Goal: Transaction & Acquisition: Subscribe to service/newsletter

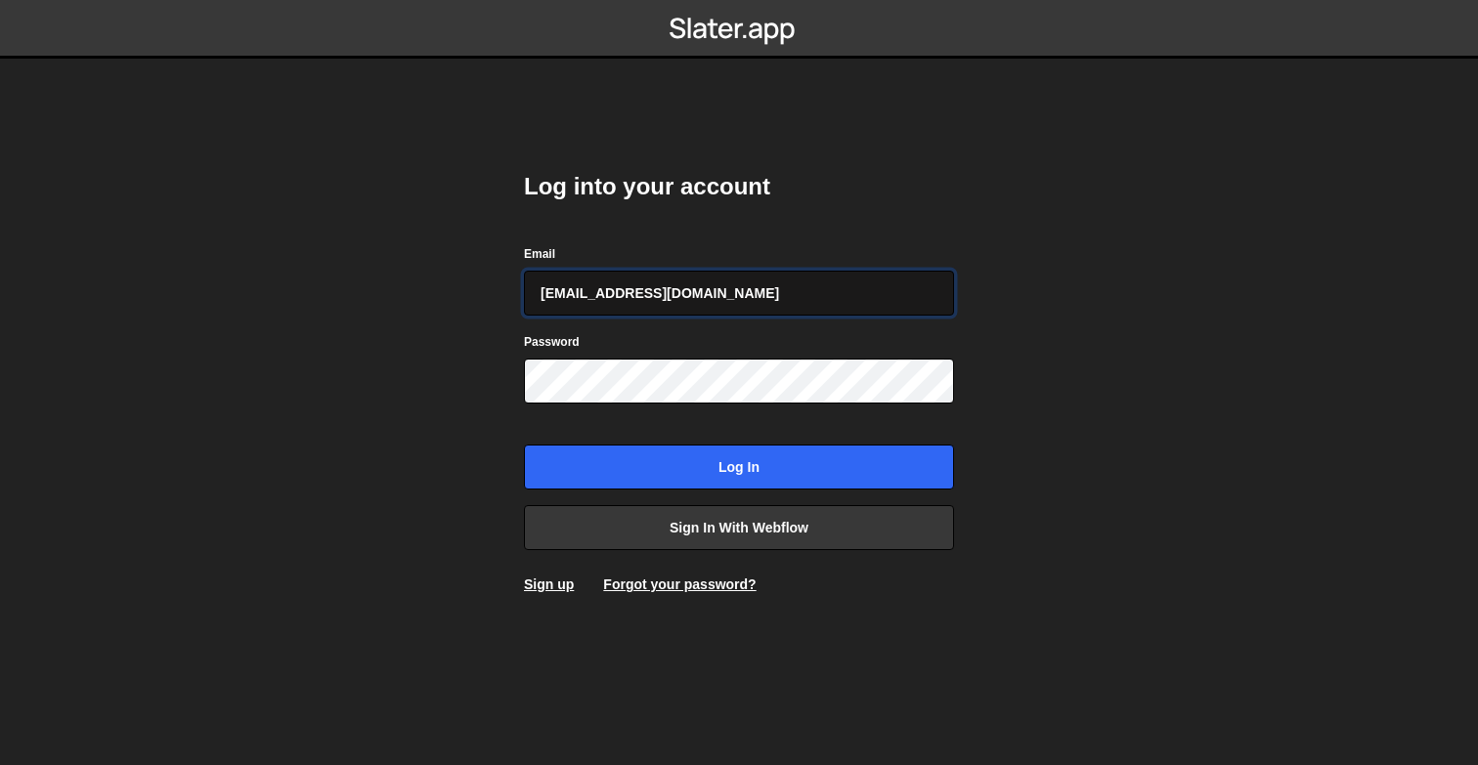
click at [784, 284] on input "[EMAIL_ADDRESS][DOMAIN_NAME]" at bounding box center [739, 293] width 430 height 45
type input "[PERSON_NAME][EMAIL_ADDRESS][DOMAIN_NAME]"
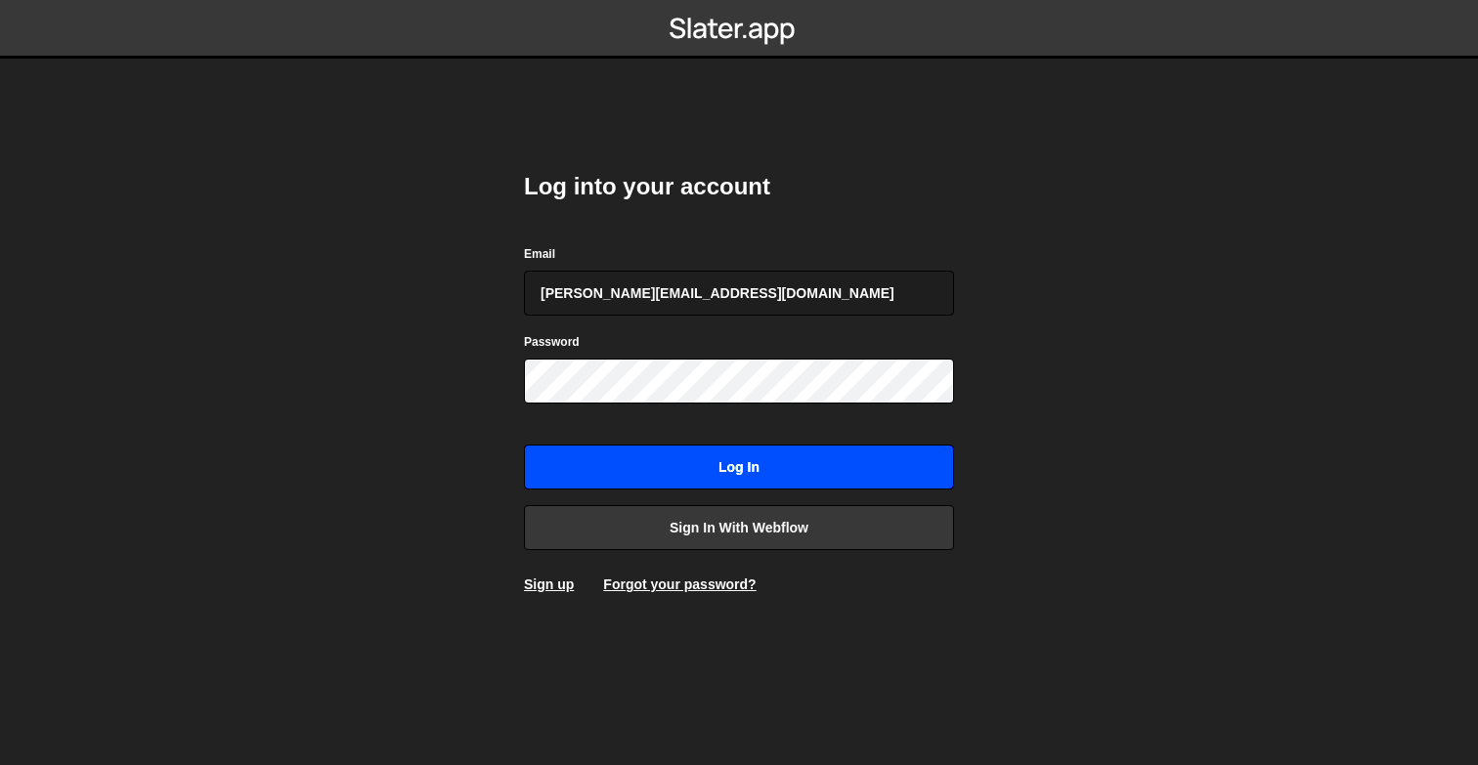
click at [721, 469] on input "Log in" at bounding box center [739, 467] width 430 height 45
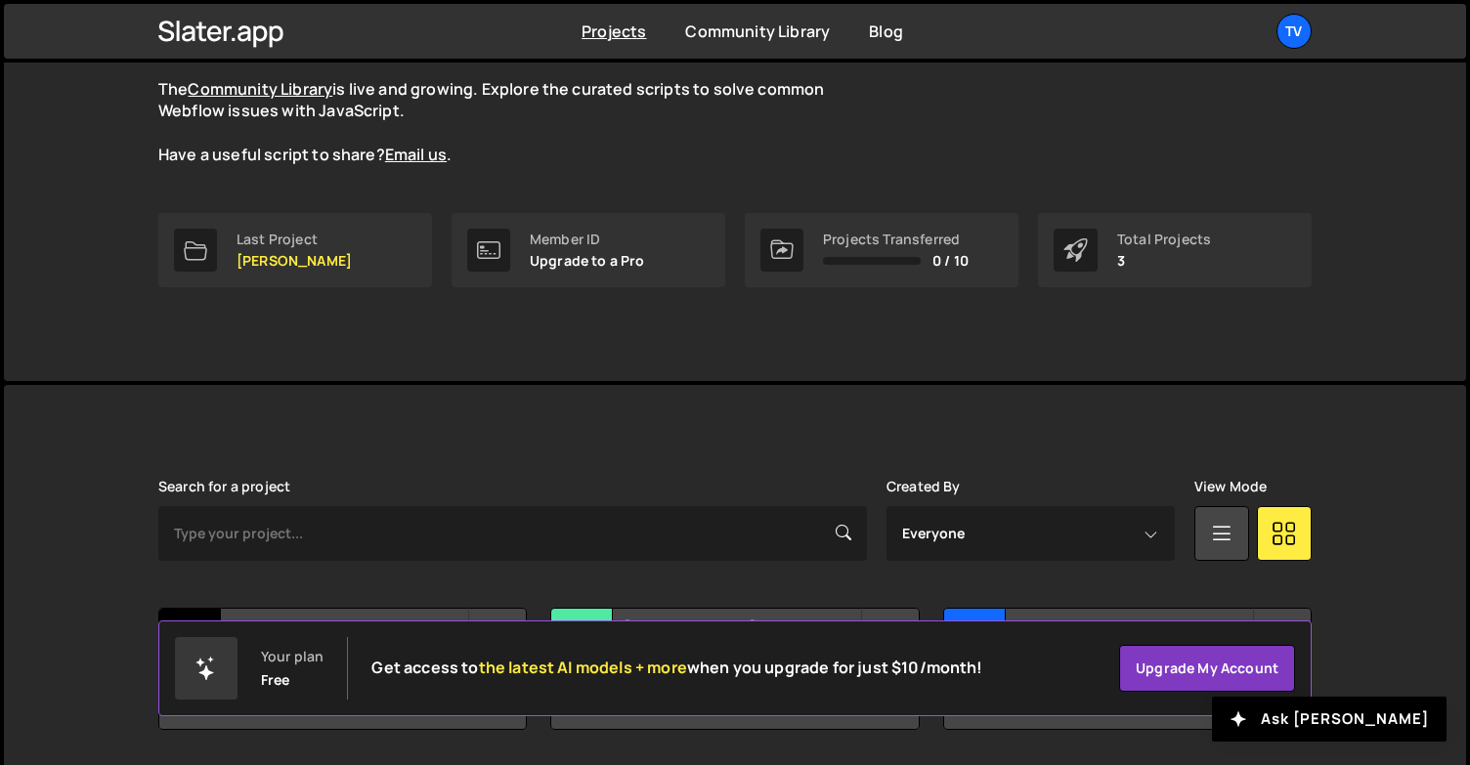
scroll to position [64, 0]
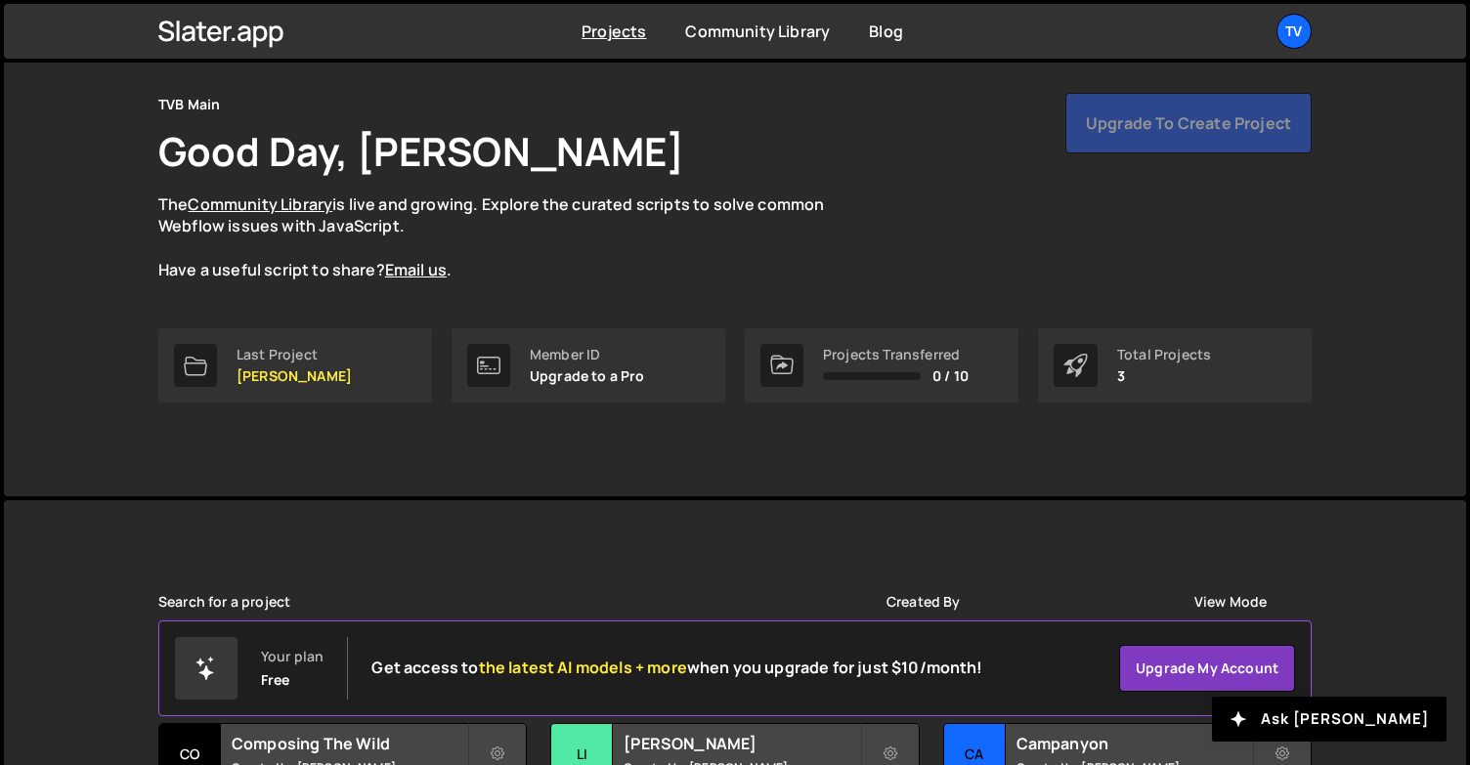
click at [1144, 124] on div "Upgrade to create project" at bounding box center [1188, 123] width 246 height 61
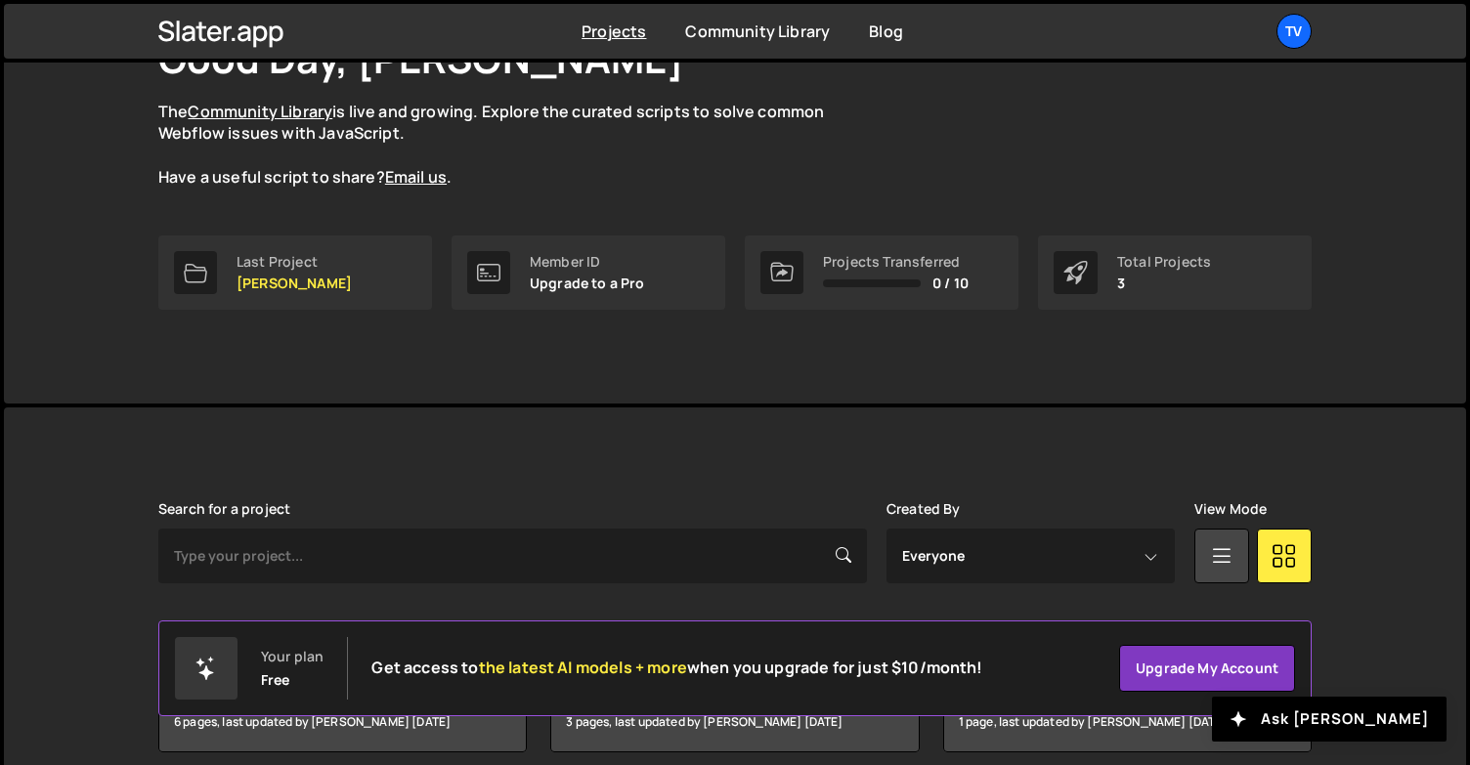
scroll to position [240, 0]
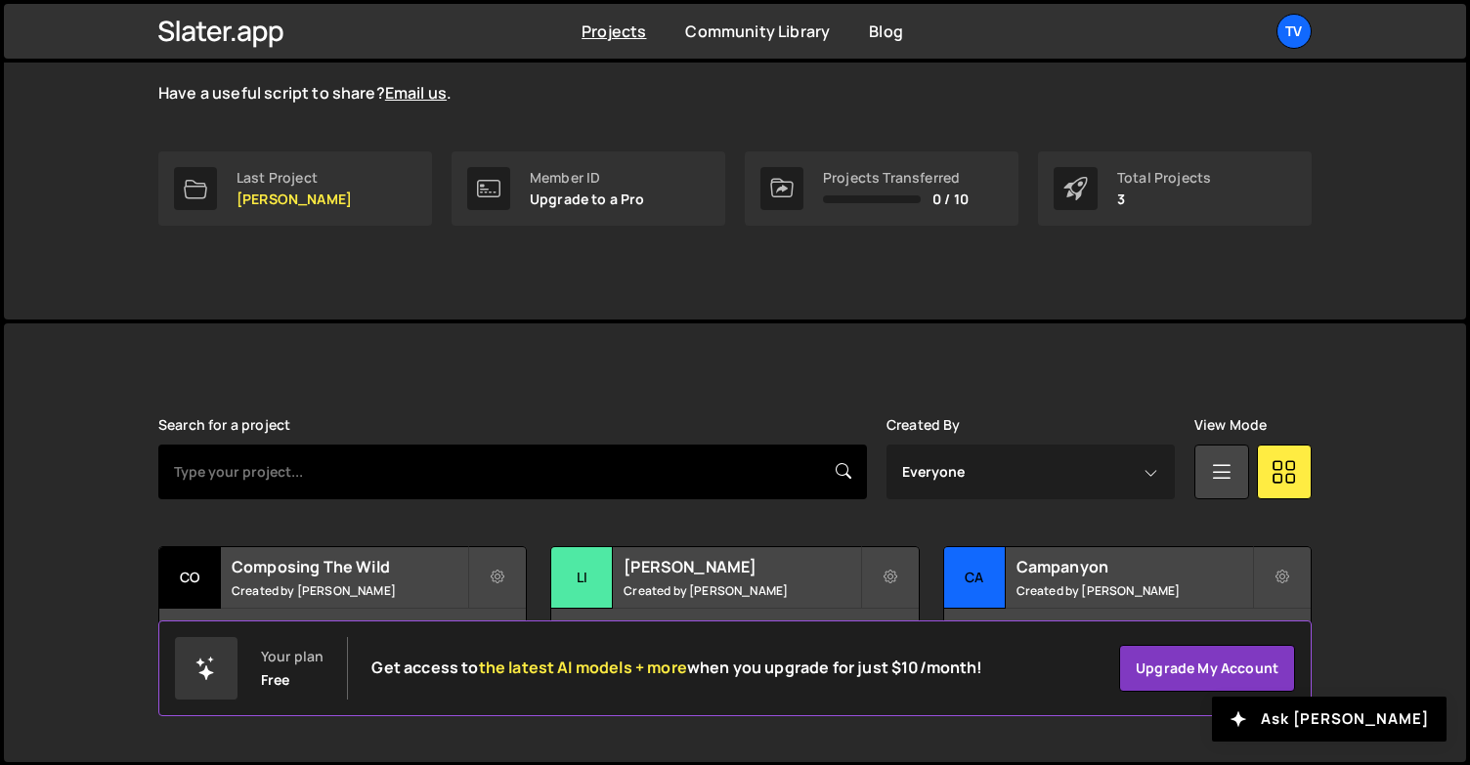
click at [665, 455] on input "text" at bounding box center [512, 472] width 708 height 55
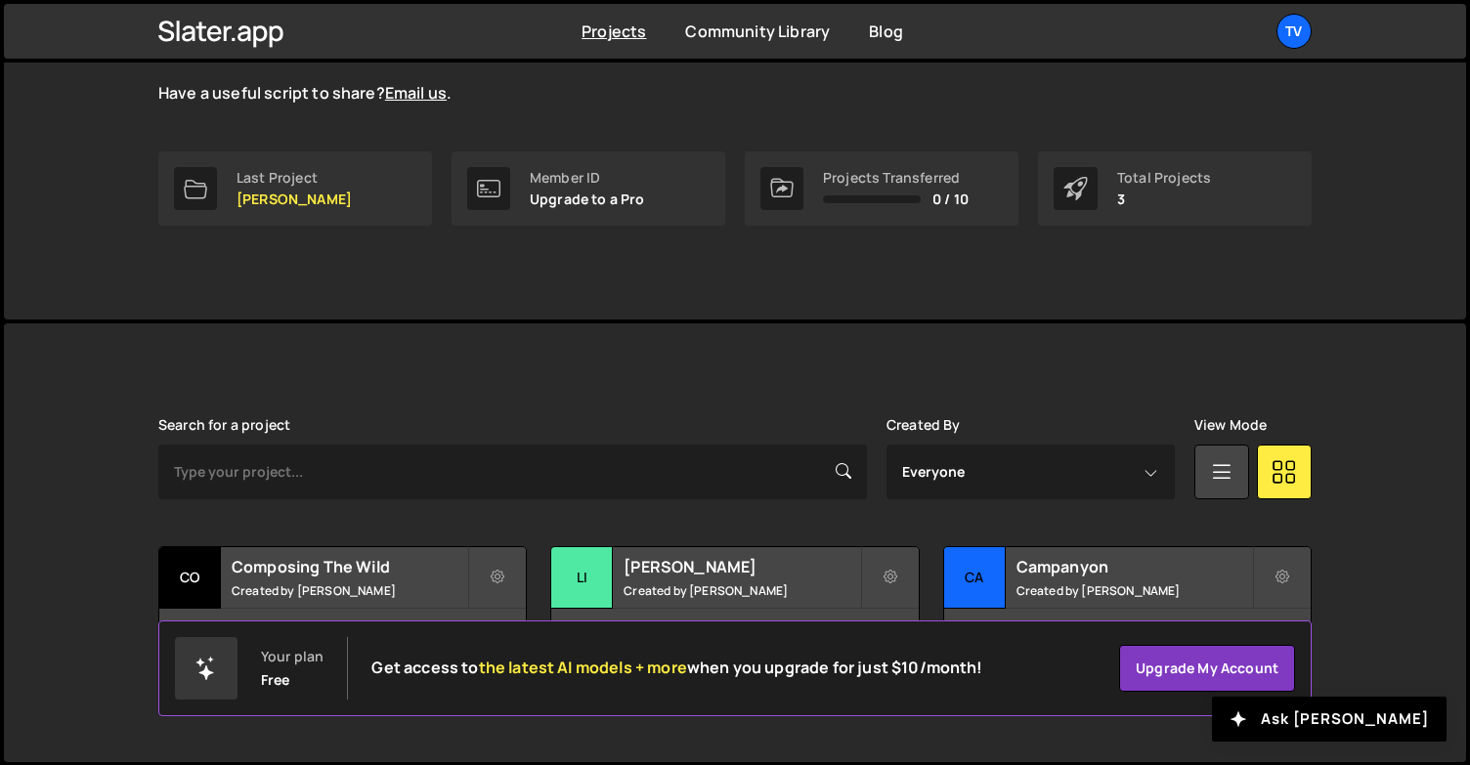
click at [449, 427] on div "Search for a project" at bounding box center [512, 458] width 708 height 82
click at [208, 423] on label "Search for a project" at bounding box center [224, 425] width 132 height 16
click at [96, 411] on div "[PERSON_NAME] is designed for desktop use. Please use a larger screen to access…" at bounding box center [735, 542] width 1462 height 439
